Goal: Navigation & Orientation: Find specific page/section

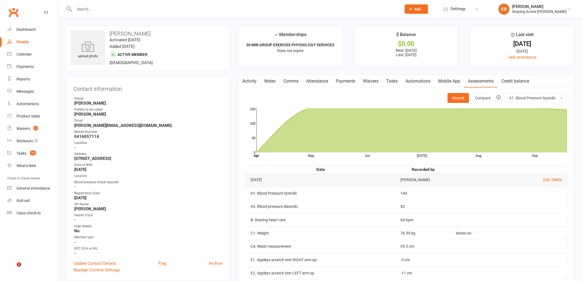
click at [537, 9] on div "Staying Active [PERSON_NAME]" at bounding box center [539, 11] width 54 height 5
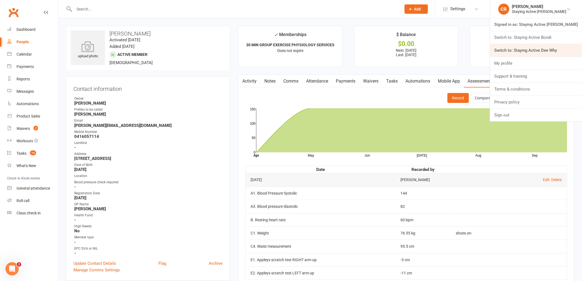
click at [545, 47] on link "Switch to: Staying Active Dee Why" at bounding box center [536, 50] width 92 height 13
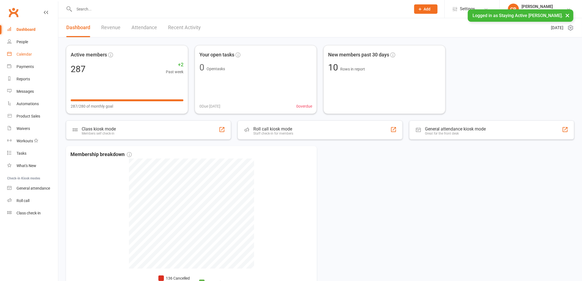
click at [48, 57] on link "Calendar" at bounding box center [32, 54] width 51 height 12
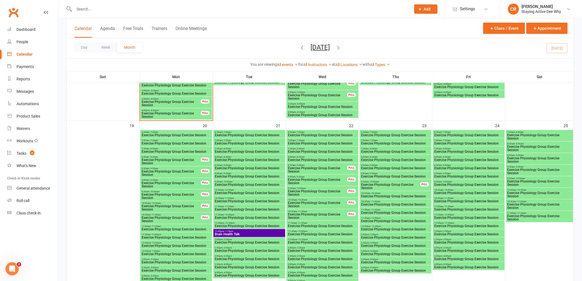
scroll to position [581, 0]
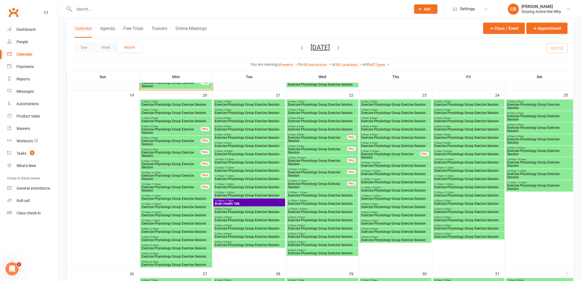
click at [260, 201] on span "12:45pm - 1:15pm" at bounding box center [250, 201] width 70 height 2
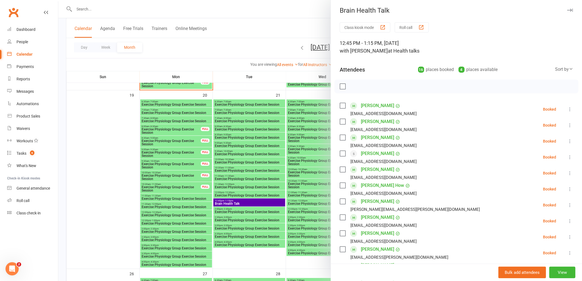
scroll to position [0, 0]
click at [567, 8] on button "button" at bounding box center [570, 11] width 7 height 7
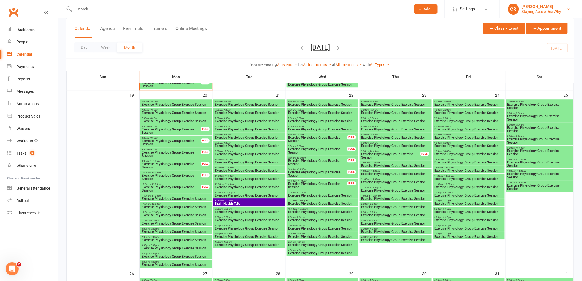
click at [557, 12] on div "Staying Active Dee Why" at bounding box center [542, 11] width 40 height 5
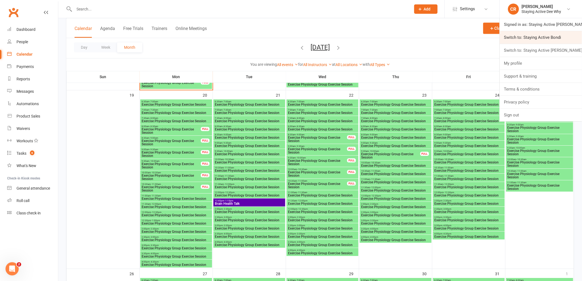
click at [558, 38] on link "Switch to: Staying Active Bondi" at bounding box center [541, 37] width 82 height 13
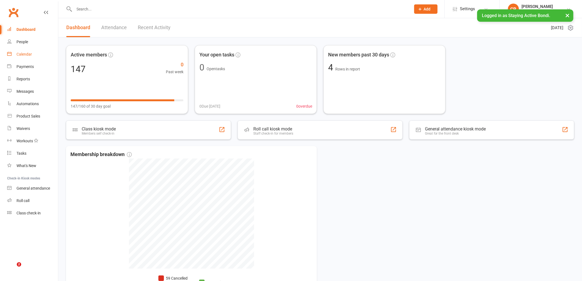
click at [29, 54] on div "Calendar" at bounding box center [24, 54] width 15 height 4
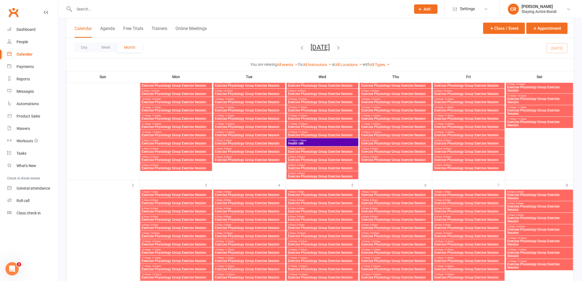
scroll to position [654, 0]
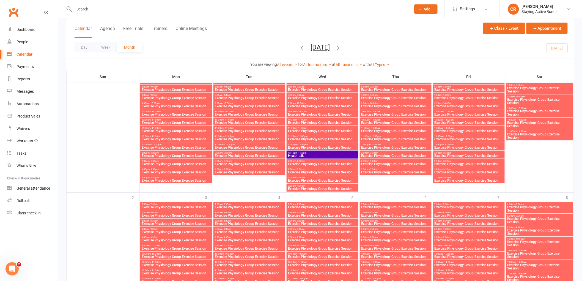
click at [323, 152] on span "12:45pm - 1:30pm" at bounding box center [323, 153] width 70 height 2
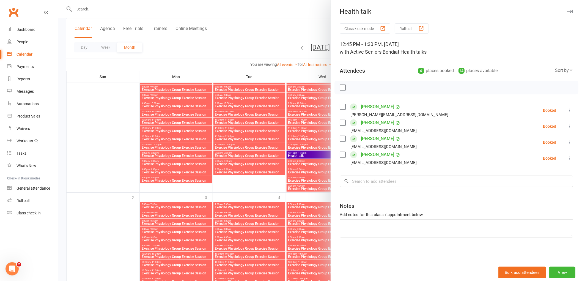
click at [320, 155] on div at bounding box center [320, 140] width 524 height 281
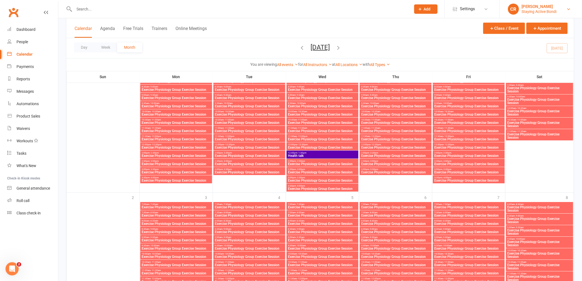
click at [546, 7] on div "[PERSON_NAME]" at bounding box center [539, 6] width 35 height 5
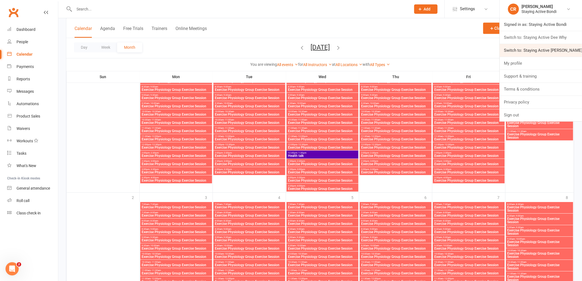
click at [554, 50] on link "Switch to: Staying Active Gordon" at bounding box center [541, 50] width 82 height 13
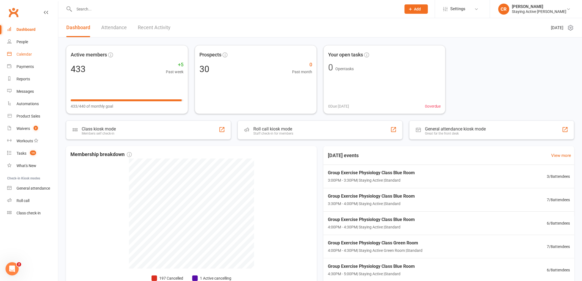
click at [39, 60] on link "Calendar" at bounding box center [32, 54] width 51 height 12
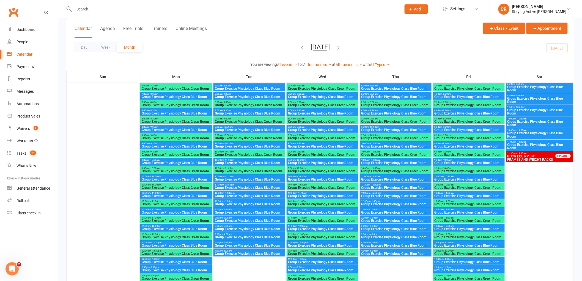
scroll to position [1801, 0]
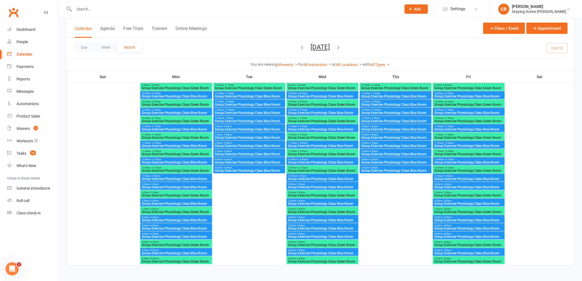
click at [342, 47] on icon "button" at bounding box center [338, 47] width 6 height 6
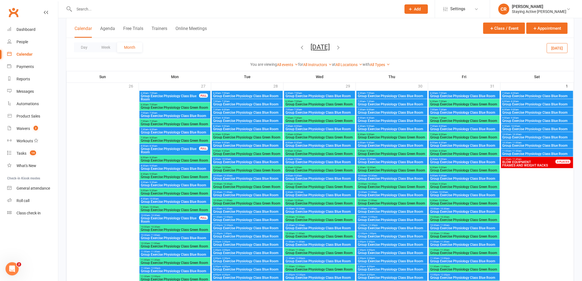
scroll to position [0, 0]
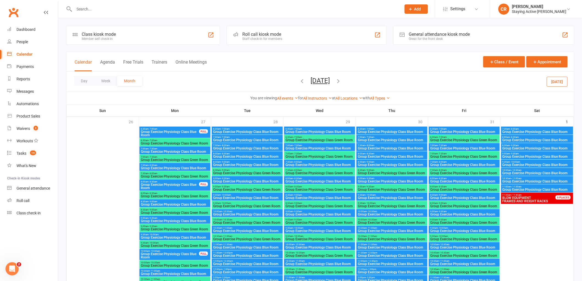
click at [299, 80] on icon "button" at bounding box center [302, 81] width 6 height 6
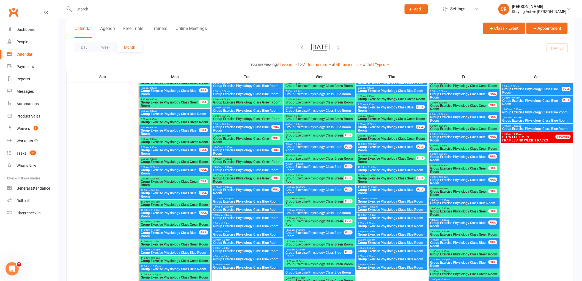
scroll to position [762, 0]
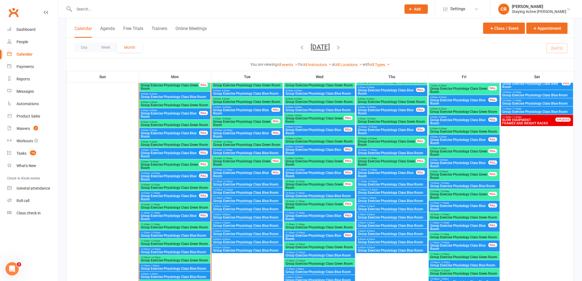
click at [424, 189] on span "12:00pm - 12:30pm" at bounding box center [392, 190] width 69 height 2
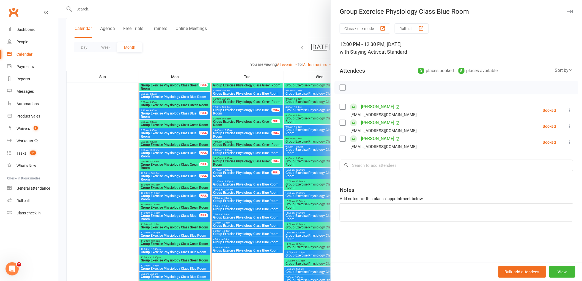
click at [568, 12] on icon "button" at bounding box center [570, 11] width 6 height 3
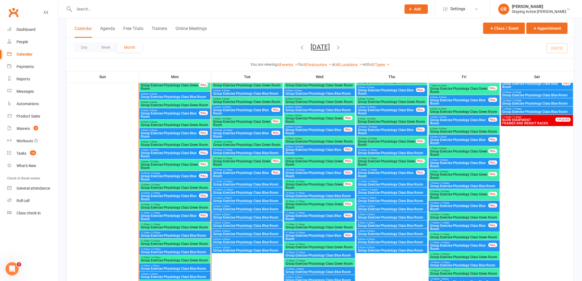
click at [426, 198] on span "12:30pm - 1:00pm" at bounding box center [392, 198] width 69 height 2
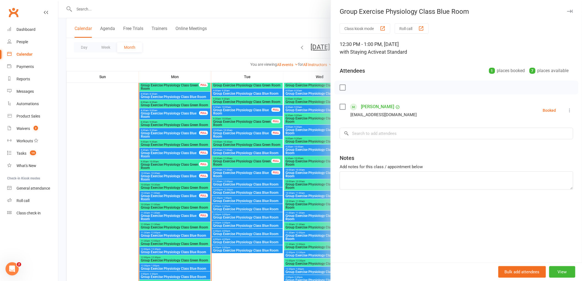
click at [567, 12] on icon "button" at bounding box center [570, 11] width 6 height 3
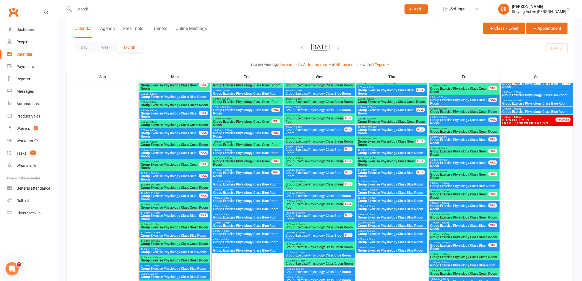
click at [426, 181] on span "11:30am - 12:00pm" at bounding box center [392, 181] width 69 height 2
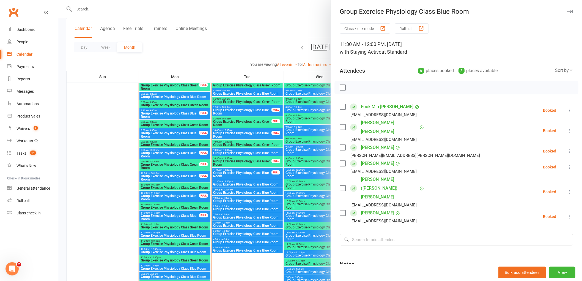
click at [567, 12] on icon "button" at bounding box center [570, 11] width 6 height 3
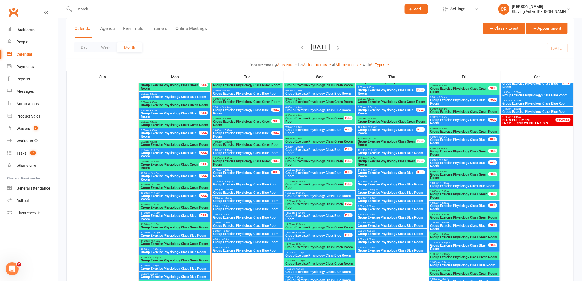
click at [425, 189] on span "12:00pm - 12:30pm" at bounding box center [392, 190] width 69 height 2
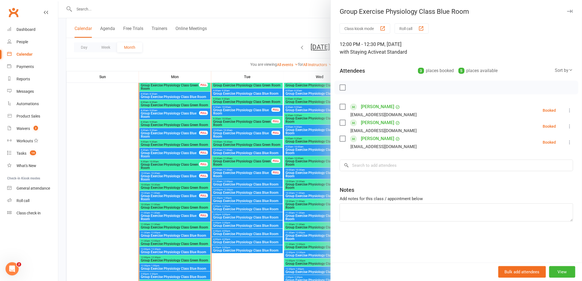
click at [568, 13] on icon "button" at bounding box center [570, 11] width 6 height 3
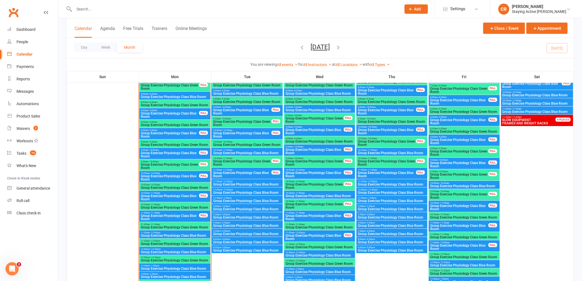
click at [424, 206] on span "2:00pm - 2:30pm" at bounding box center [392, 206] width 69 height 2
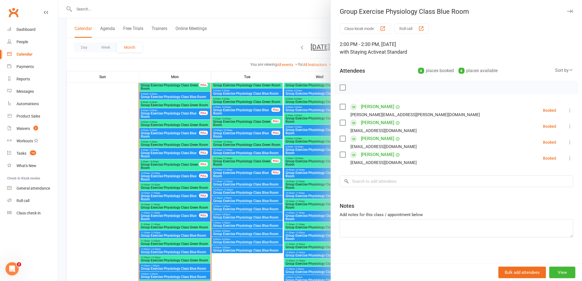
click at [567, 11] on icon "button" at bounding box center [570, 11] width 6 height 3
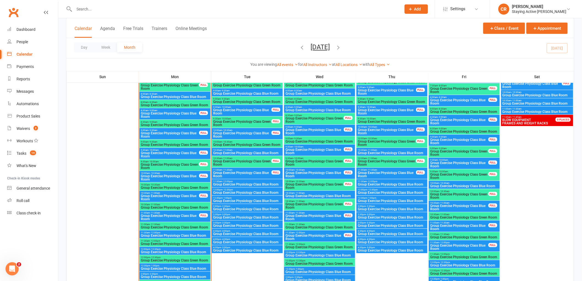
click at [280, 205] on span "2:00pm - 2:30pm" at bounding box center [247, 206] width 69 height 2
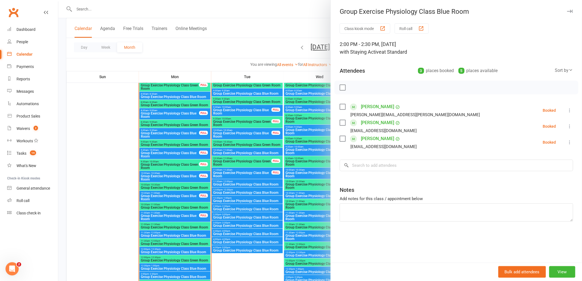
click at [567, 9] on button "button" at bounding box center [570, 11] width 7 height 7
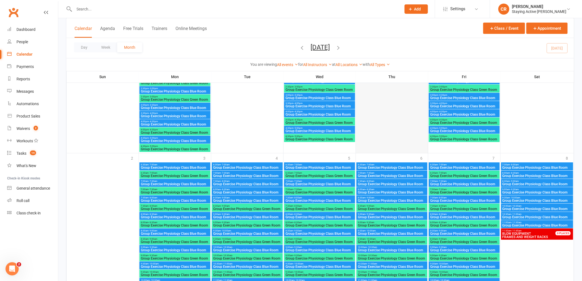
scroll to position [1526, 0]
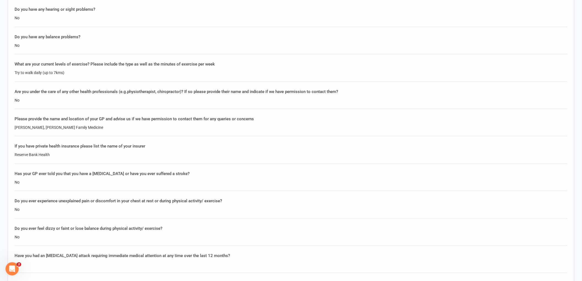
scroll to position [795, 0]
